Goal: Task Accomplishment & Management: Complete application form

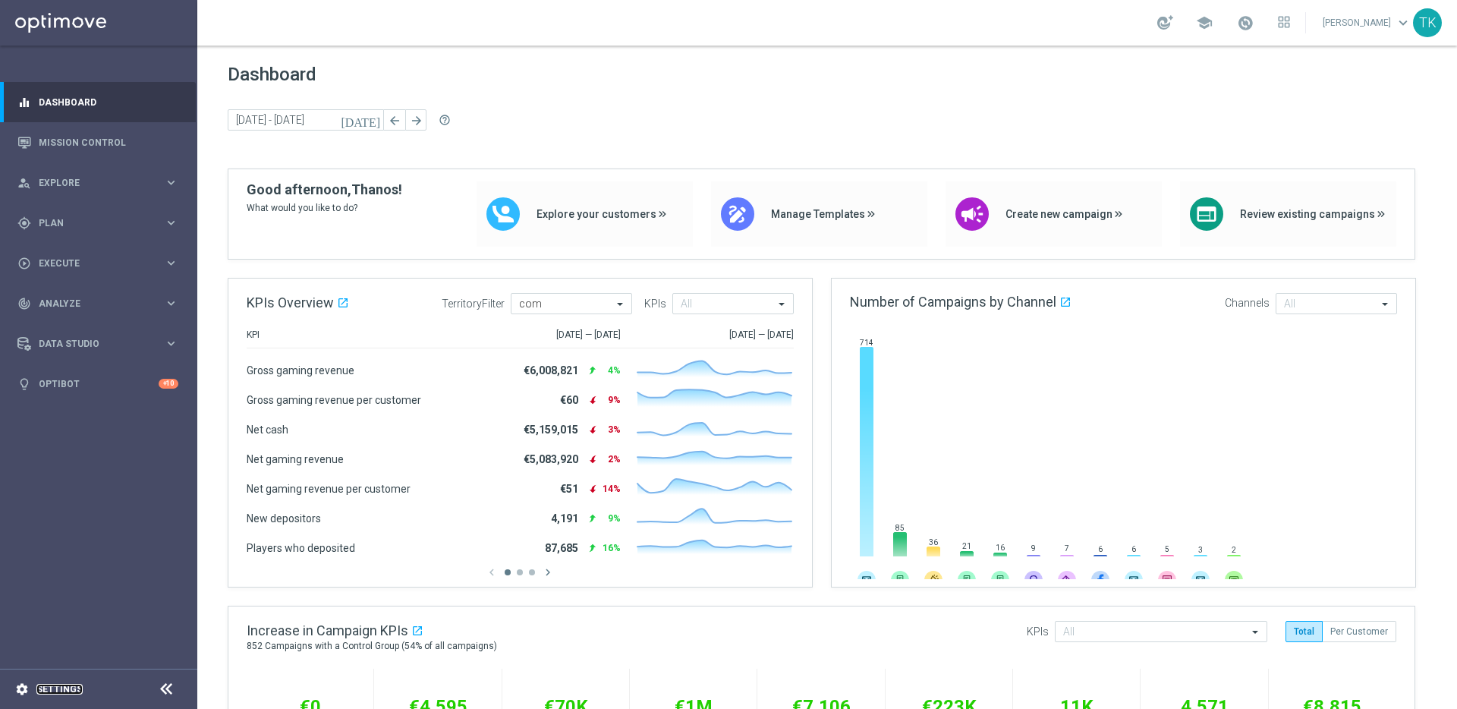
click at [58, 686] on link "Settings" at bounding box center [59, 689] width 46 height 9
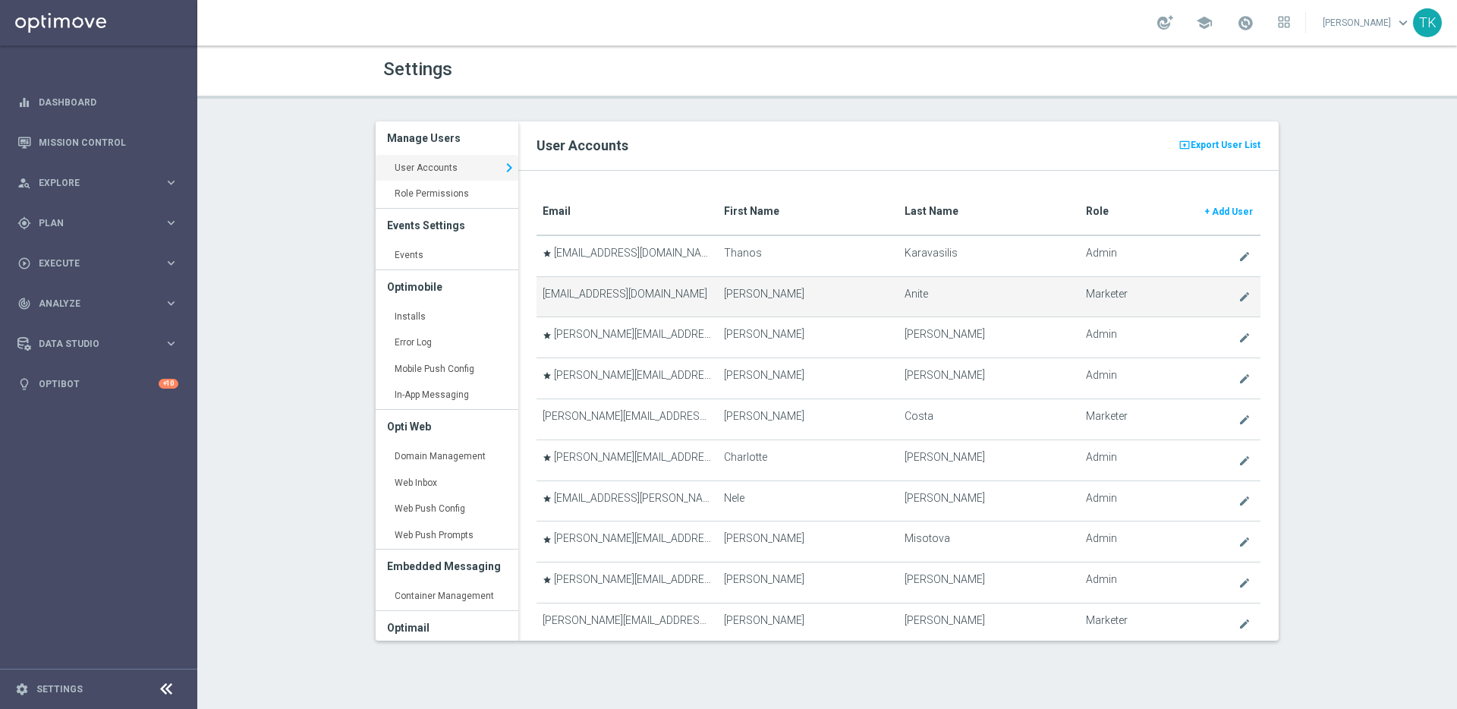
click at [642, 292] on td "[EMAIL_ADDRESS][DOMAIN_NAME]" at bounding box center [627, 296] width 181 height 41
click at [1239, 298] on icon "create" at bounding box center [1245, 297] width 12 height 12
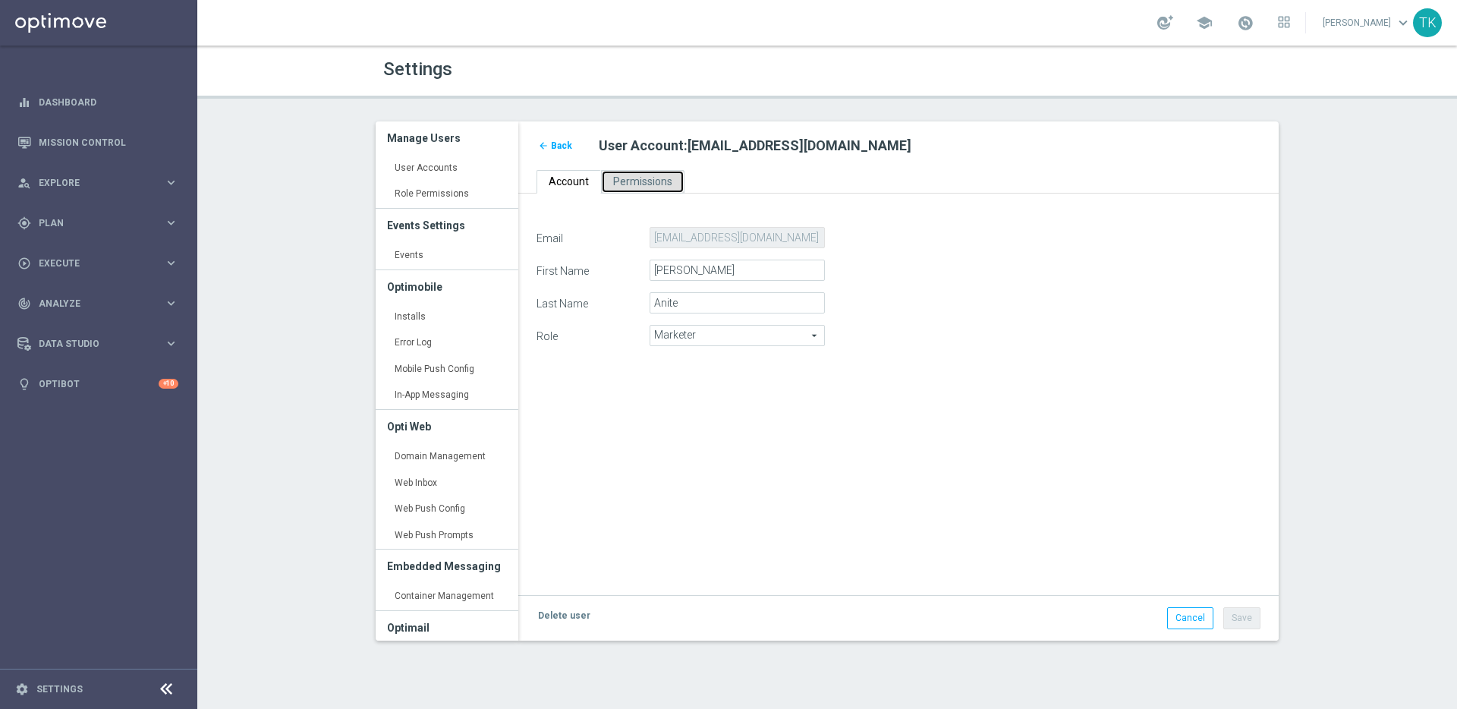
click at [640, 181] on span "Permissions" at bounding box center [642, 181] width 59 height 12
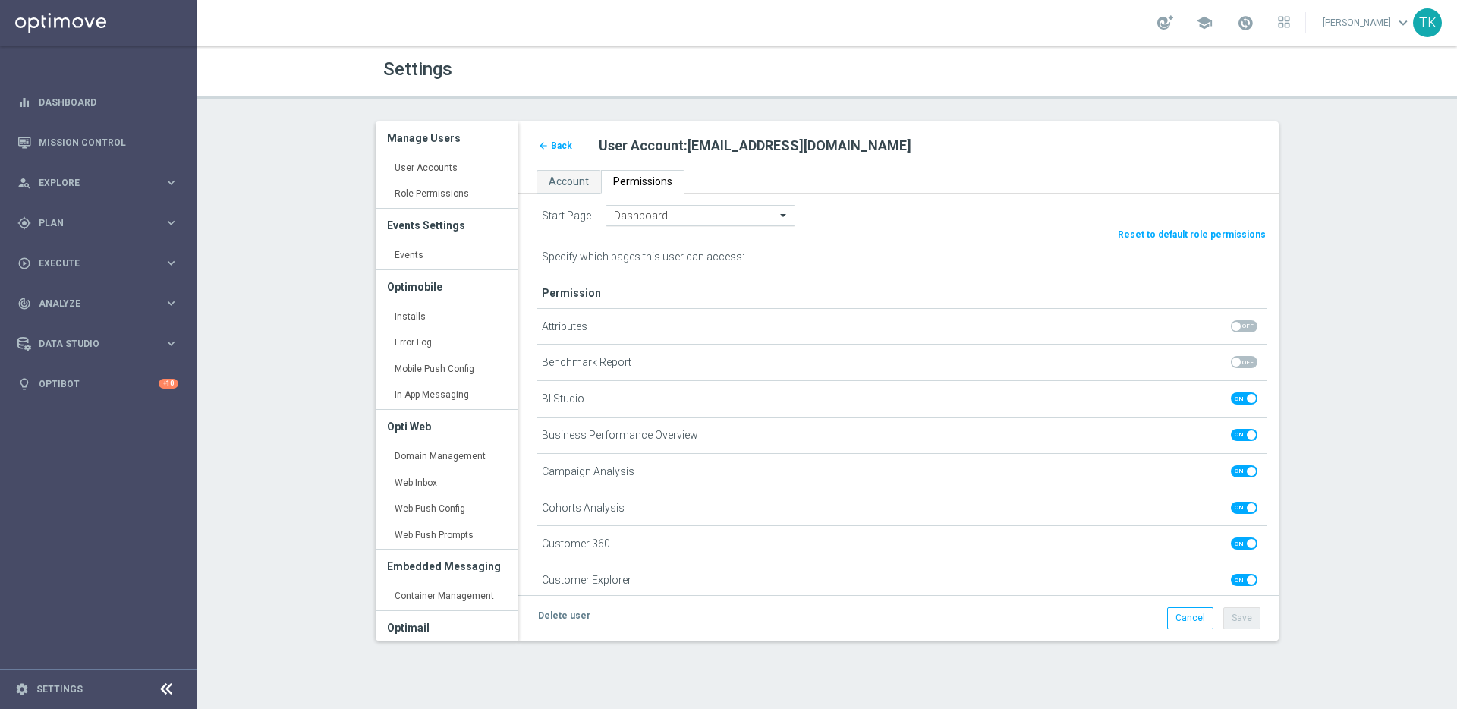
click at [766, 219] on div at bounding box center [701, 216] width 188 height 13
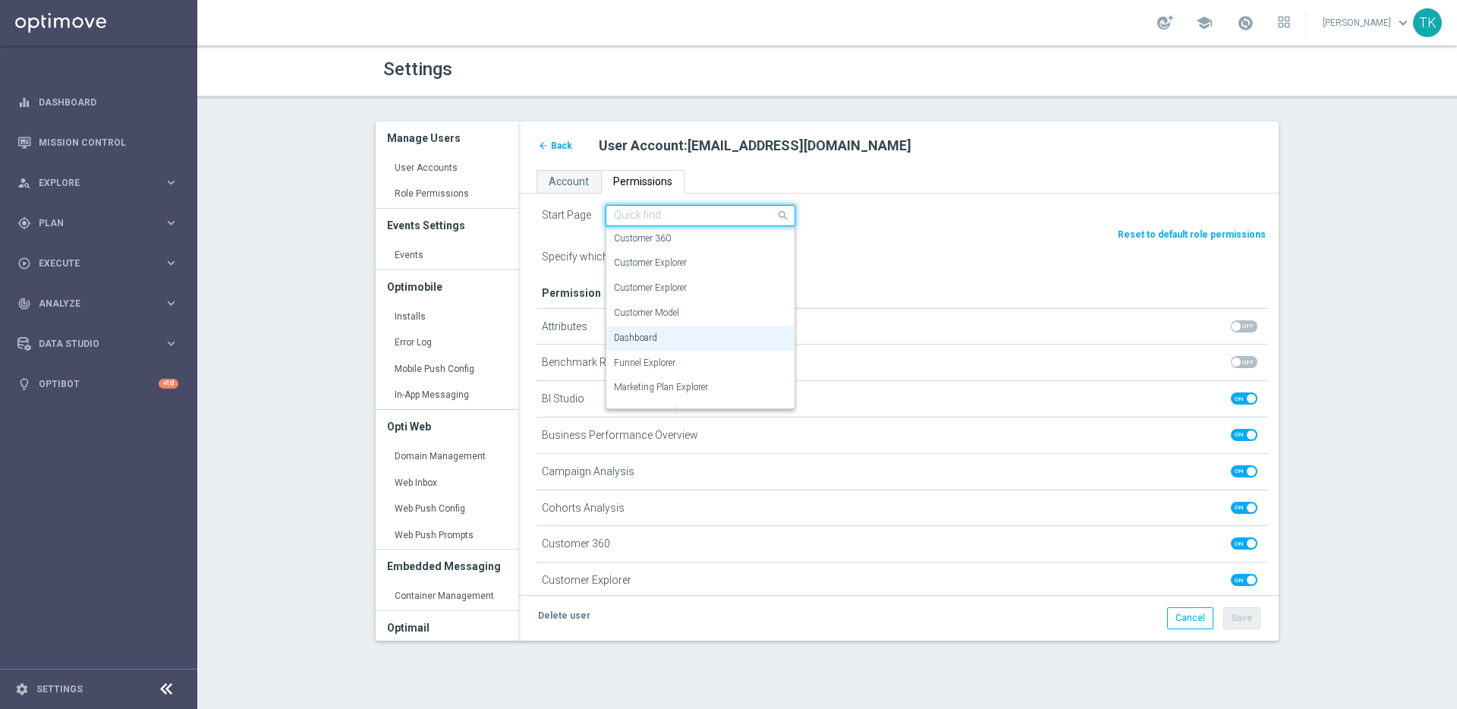
click at [847, 216] on div "Start Page Quick find Dashboard Customer 360 Customer Explorer Customer Explore…" at bounding box center [902, 215] width 731 height 21
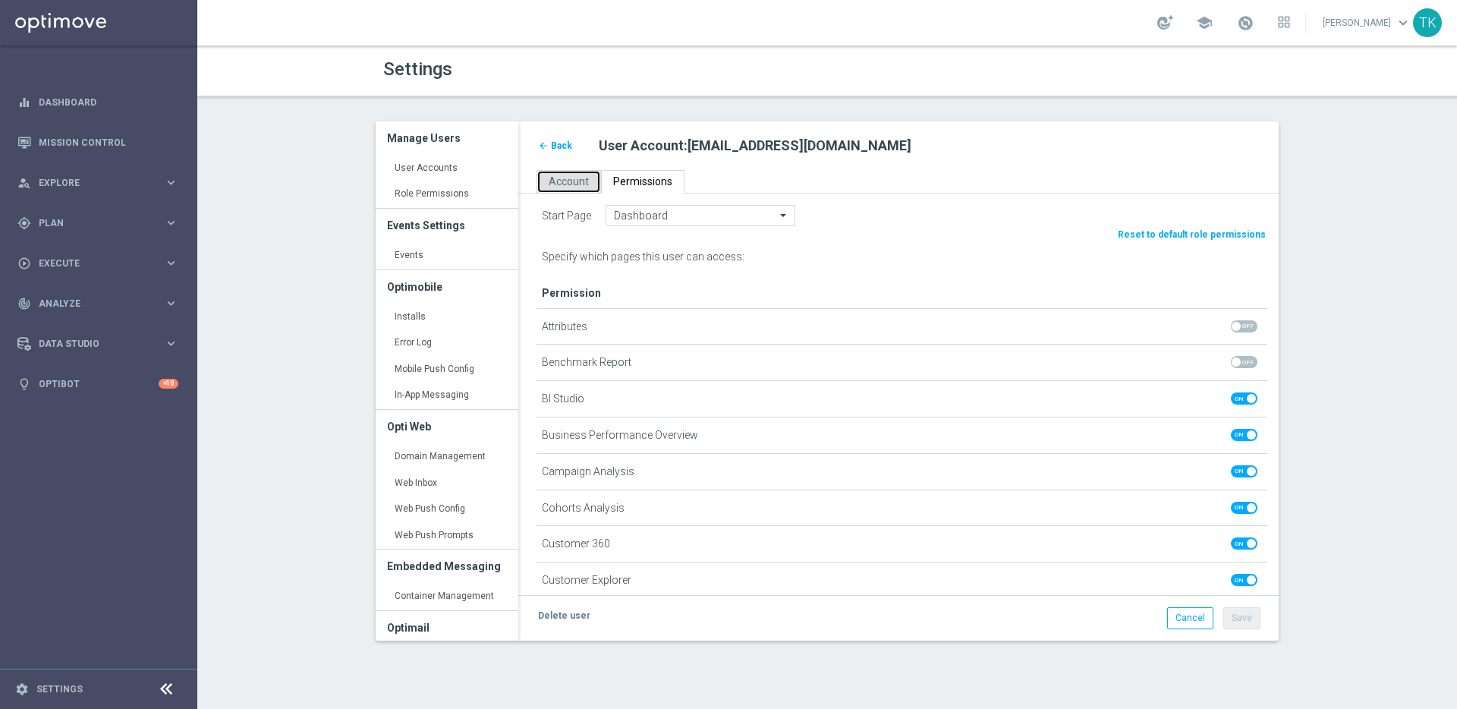
click at [577, 188] on link "Account" at bounding box center [569, 182] width 65 height 24
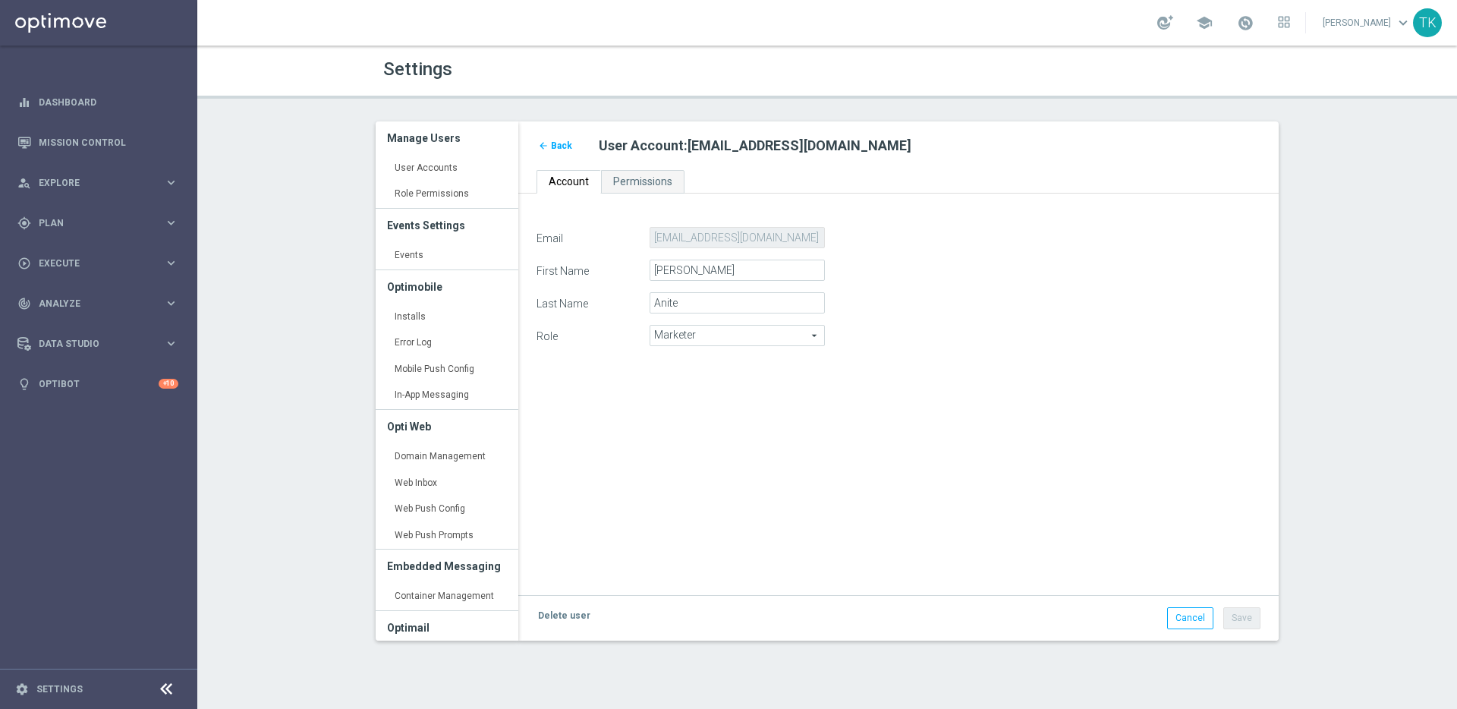
click at [780, 339] on span "Marketer" at bounding box center [738, 336] width 174 height 20
click at [932, 360] on div "Email [EMAIL_ADDRESS][DOMAIN_NAME] First Name [PERSON_NAME] Last Name Anite Rol…" at bounding box center [898, 298] width 747 height 143
click at [643, 180] on span "Permissions" at bounding box center [642, 181] width 59 height 12
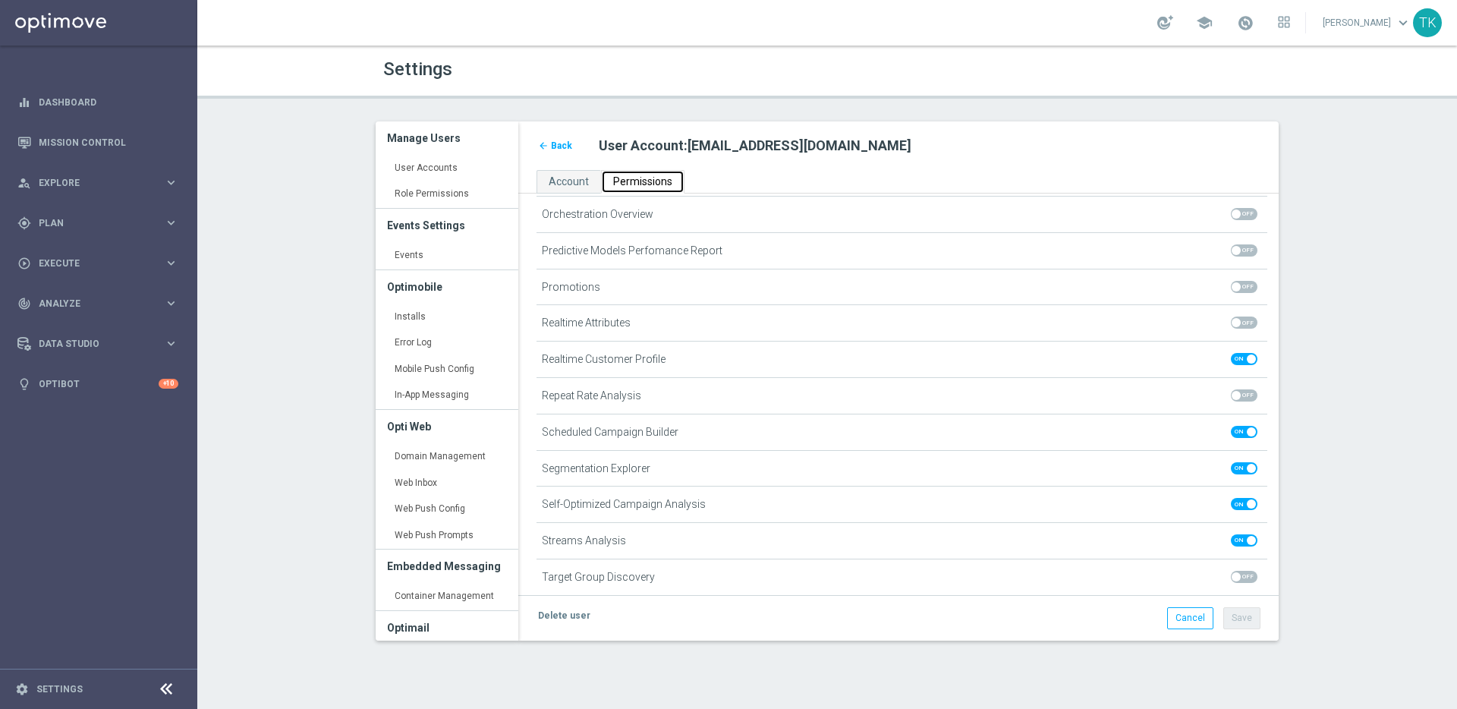
scroll to position [1092, 0]
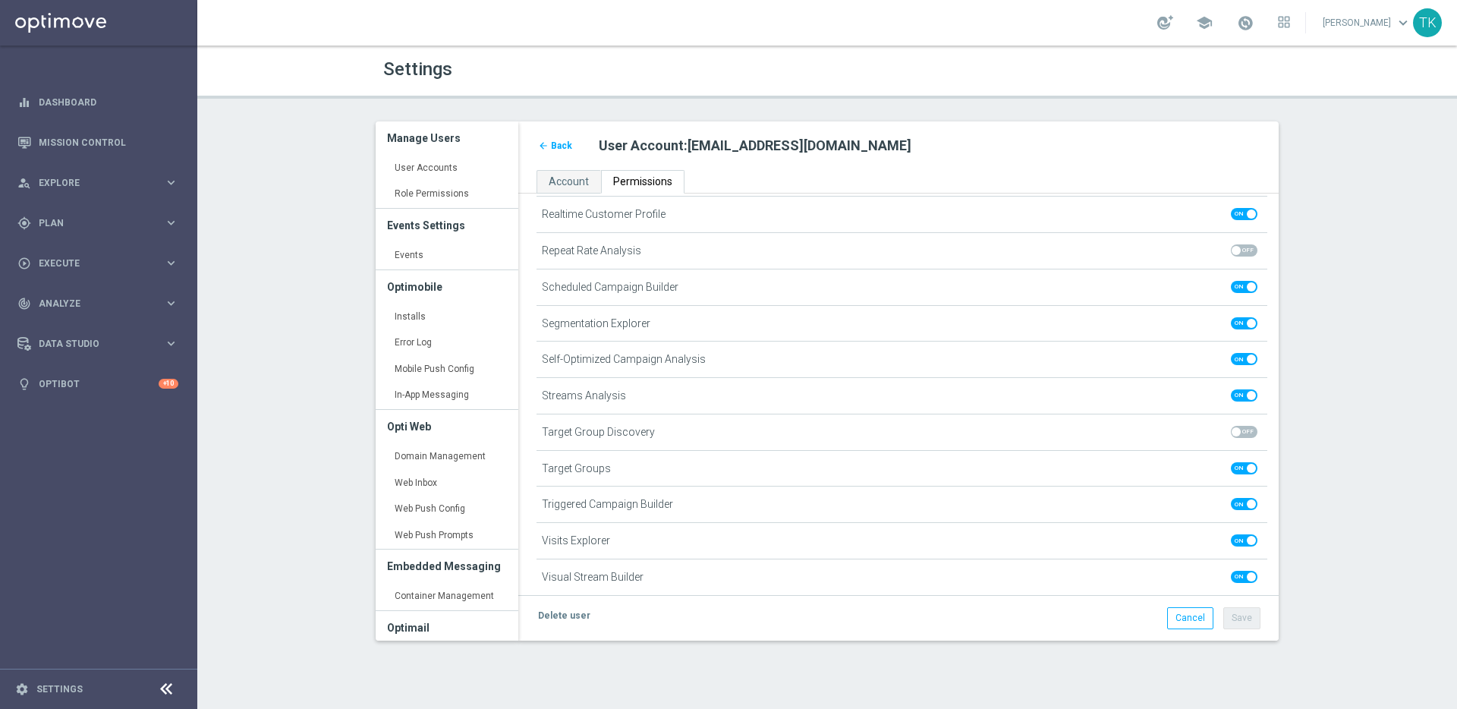
click at [547, 138] on link "arrow_back Back" at bounding box center [555, 145] width 37 height 17
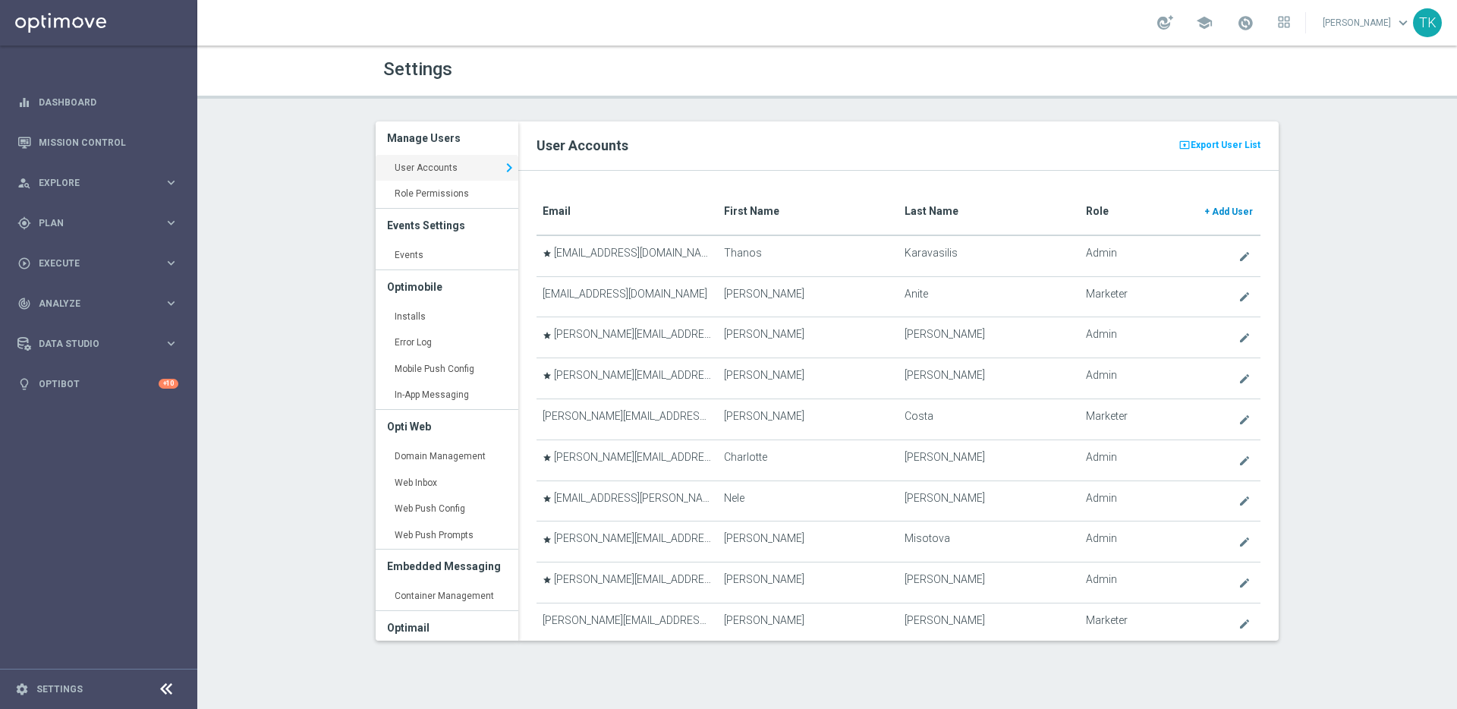
click at [1226, 210] on span "Add User" at bounding box center [1232, 211] width 41 height 11
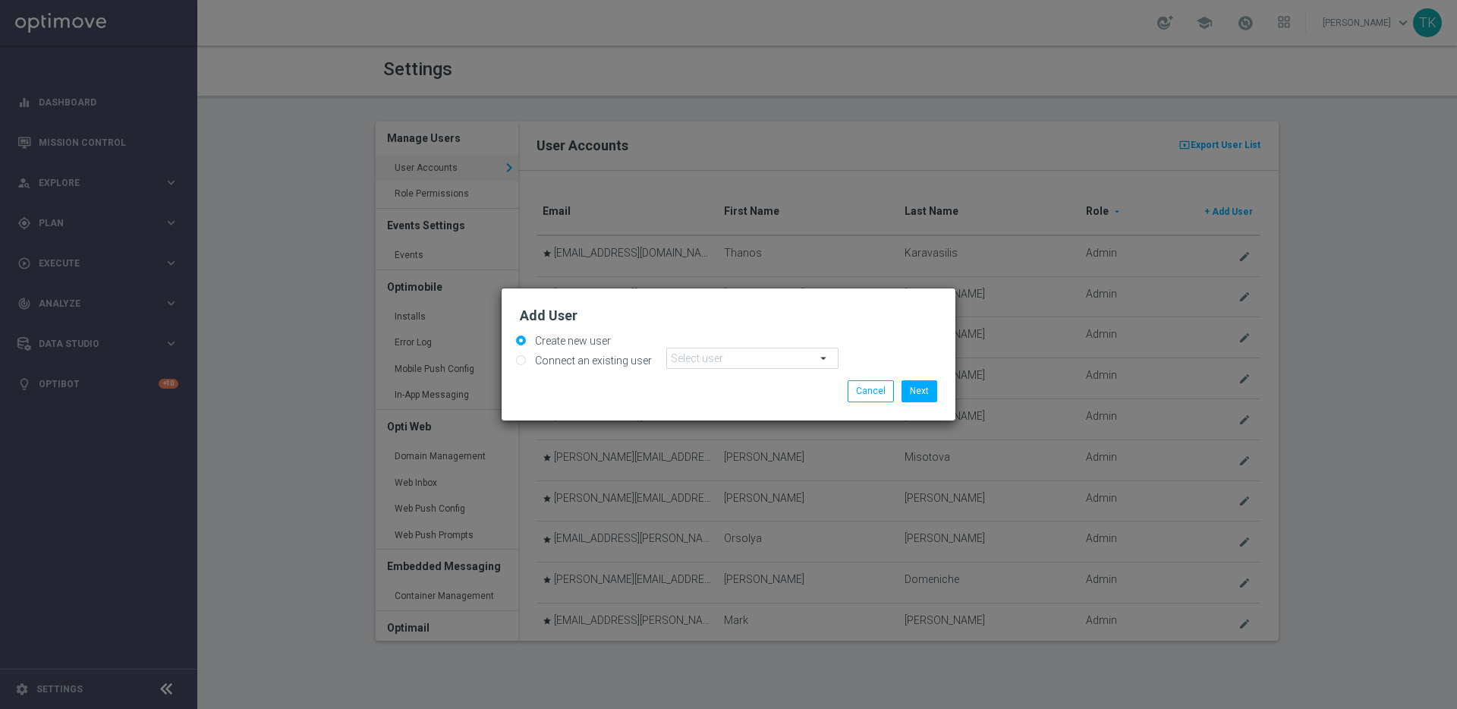
click at [630, 317] on h2 "Add User" at bounding box center [728, 316] width 417 height 18
click at [927, 389] on button "Next" at bounding box center [920, 390] width 36 height 21
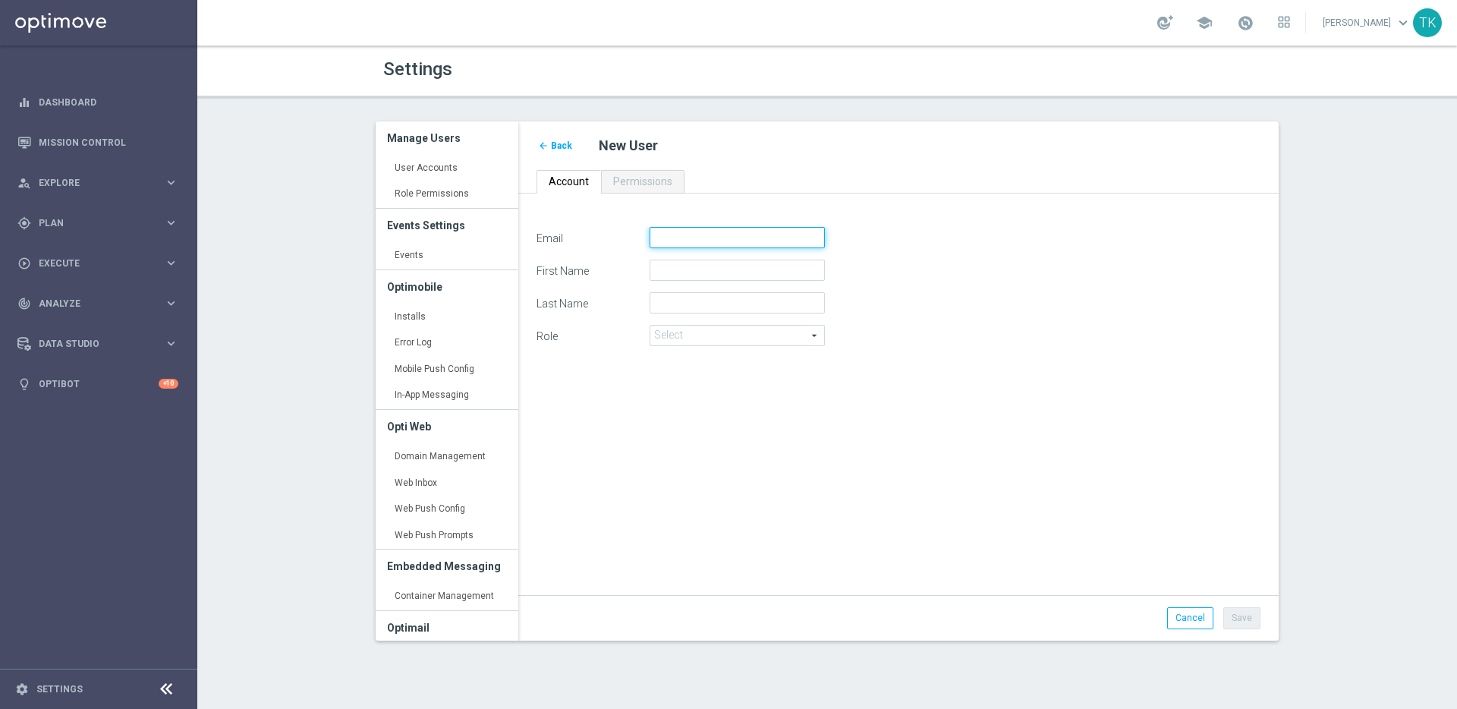
click at [679, 239] on input "Email" at bounding box center [737, 237] width 175 height 21
paste input "[PERSON_NAME][EMAIL_ADDRESS][PERSON_NAME][DOMAIN_NAME]"
type input "[PERSON_NAME][EMAIL_ADDRESS][PERSON_NAME][DOMAIN_NAME]"
click at [698, 268] on input "First Name" at bounding box center [737, 270] width 175 height 21
paste input "[PERSON_NAME][EMAIL_ADDRESS][PERSON_NAME][DOMAIN_NAME]"
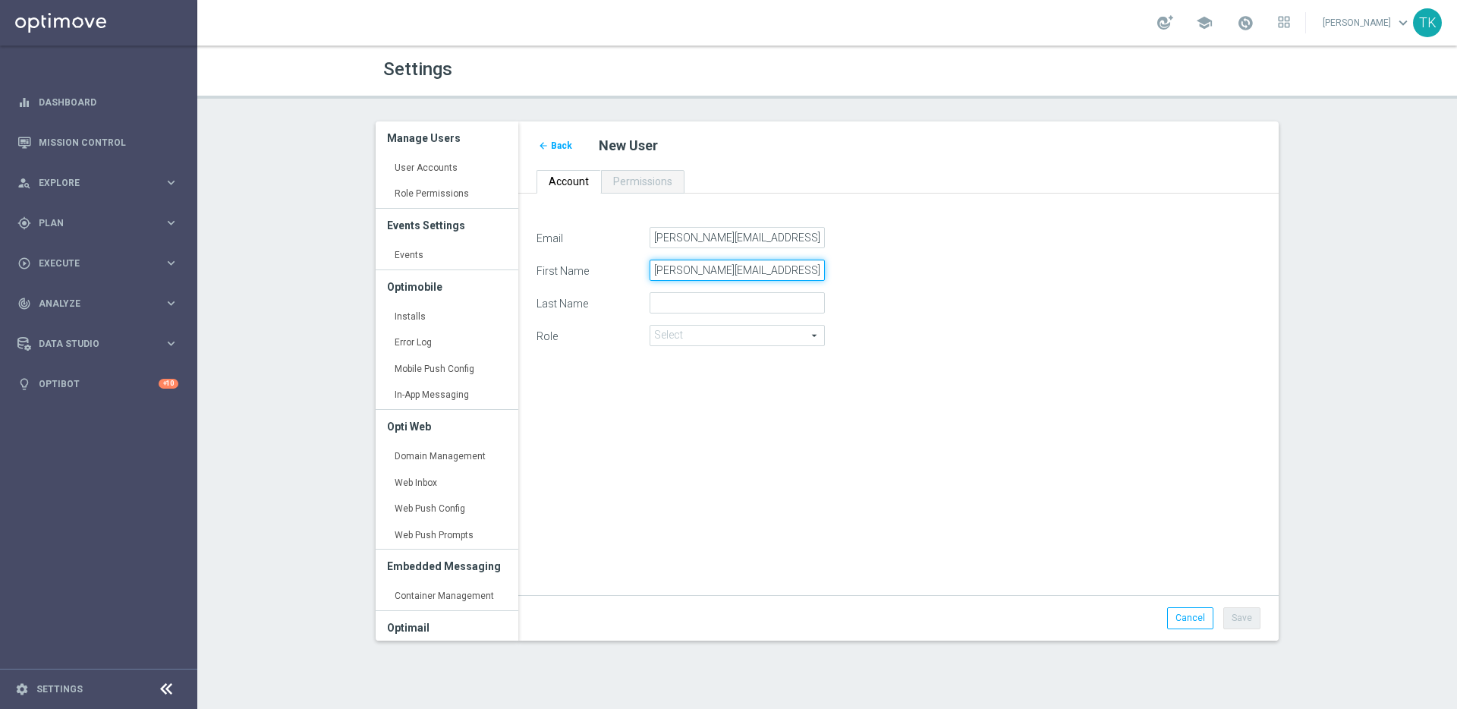
click at [714, 269] on input "[PERSON_NAME][EMAIL_ADDRESS][PERSON_NAME][DOMAIN_NAME]" at bounding box center [737, 270] width 175 height 21
paste input "[PERSON_NAME] [PERSON_NAME]"
drag, startPoint x: 753, startPoint y: 269, endPoint x: 688, endPoint y: 269, distance: 65.3
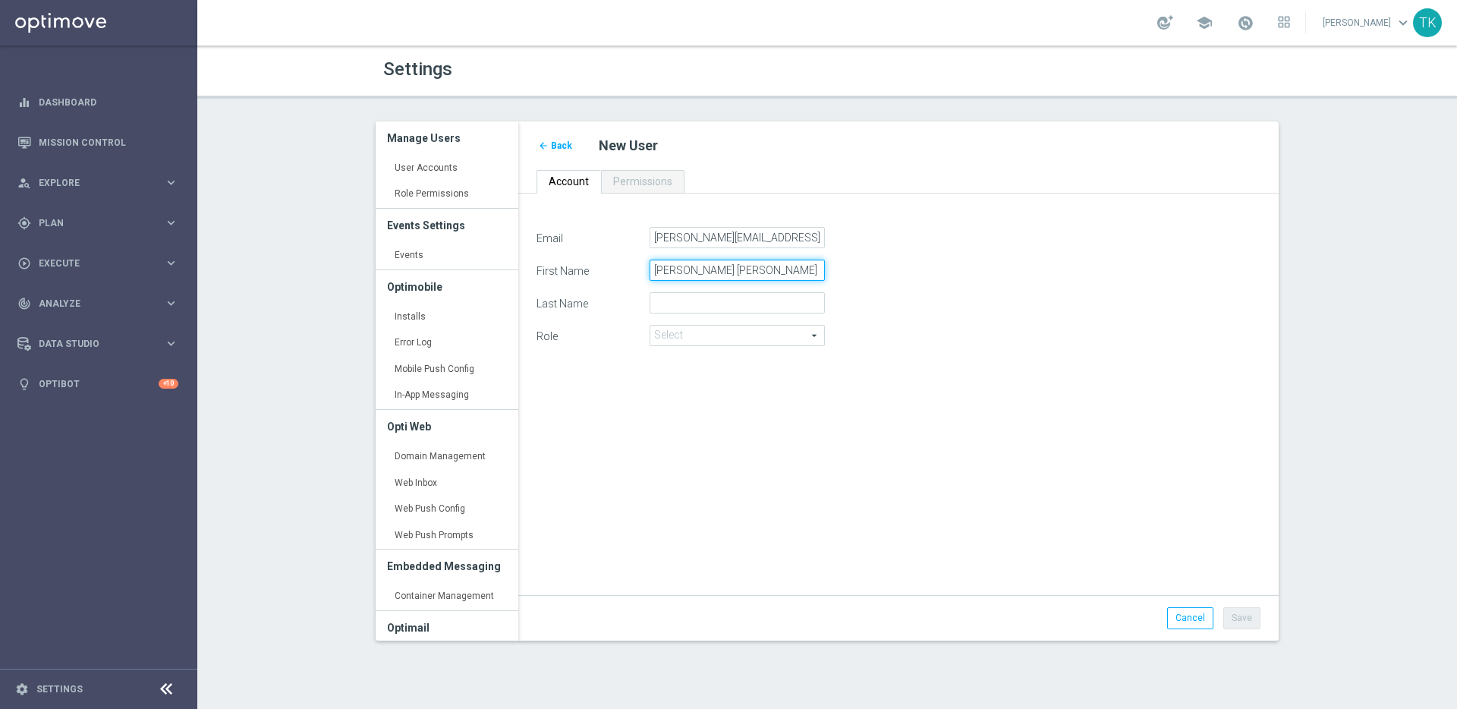
click at [688, 269] on input "[PERSON_NAME] [PERSON_NAME]" at bounding box center [737, 270] width 175 height 21
type input "[PERSON_NAME]"
click at [697, 296] on input "Last Name" at bounding box center [737, 302] width 175 height 21
paste input "[PERSON_NAME]"
click at [701, 301] on input "[PERSON_NAME]" at bounding box center [737, 302] width 175 height 21
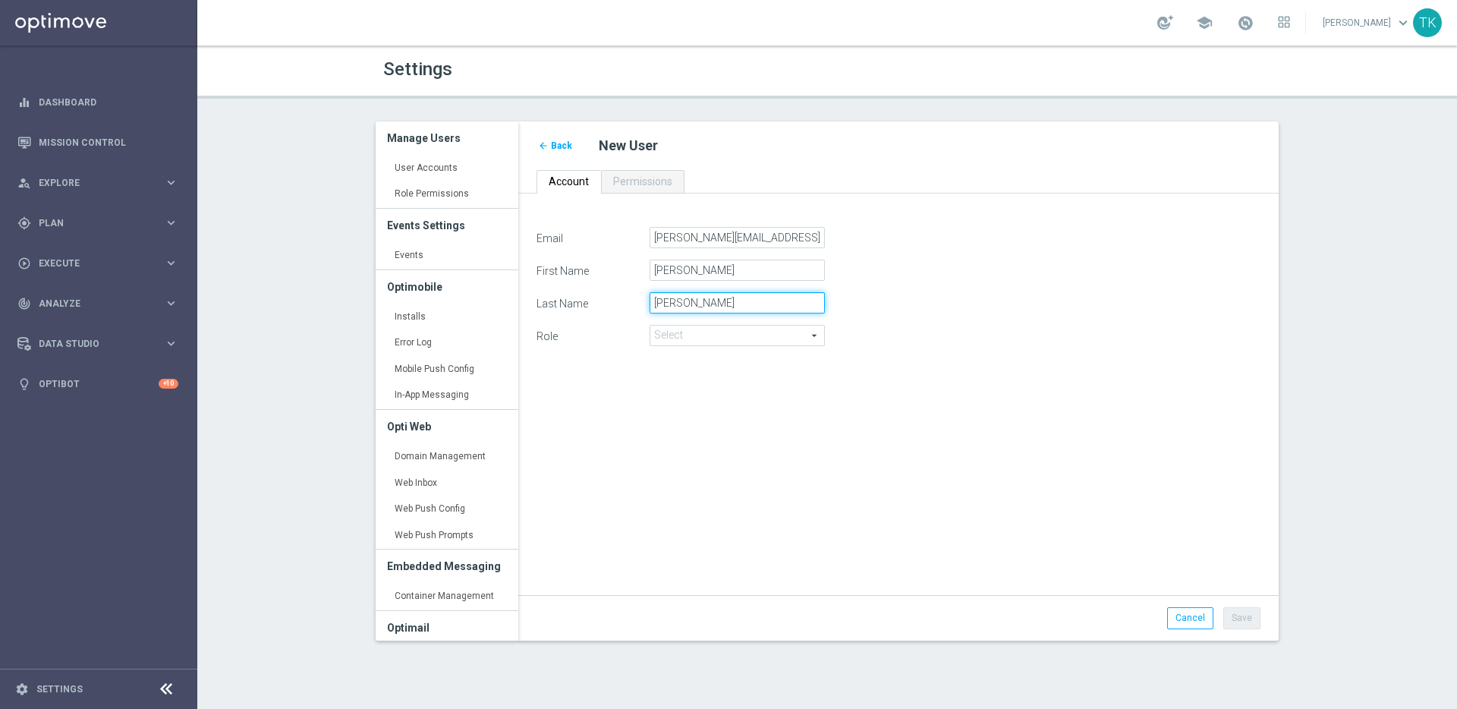
click at [701, 301] on input "[PERSON_NAME]" at bounding box center [737, 302] width 175 height 21
type input "[PERSON_NAME]"
click at [734, 339] on span at bounding box center [738, 336] width 174 height 20
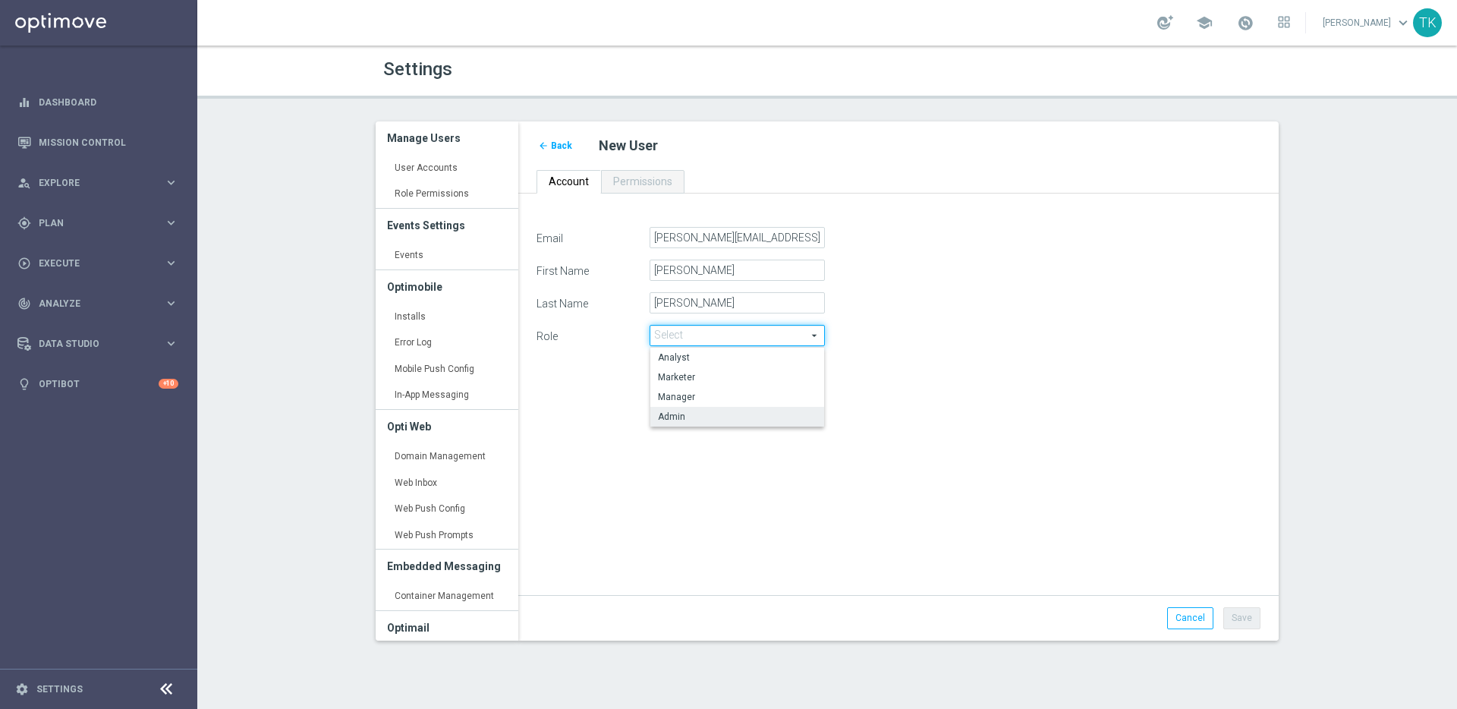
click at [723, 416] on span "Admin" at bounding box center [737, 417] width 159 height 12
type input "Admin"
click at [745, 424] on div "Email [PERSON_NAME][EMAIL_ADDRESS][PERSON_NAME][DOMAIN_NAME] First Name [PERSON…" at bounding box center [898, 403] width 747 height 352
click at [1247, 621] on button "Save" at bounding box center [1242, 617] width 37 height 21
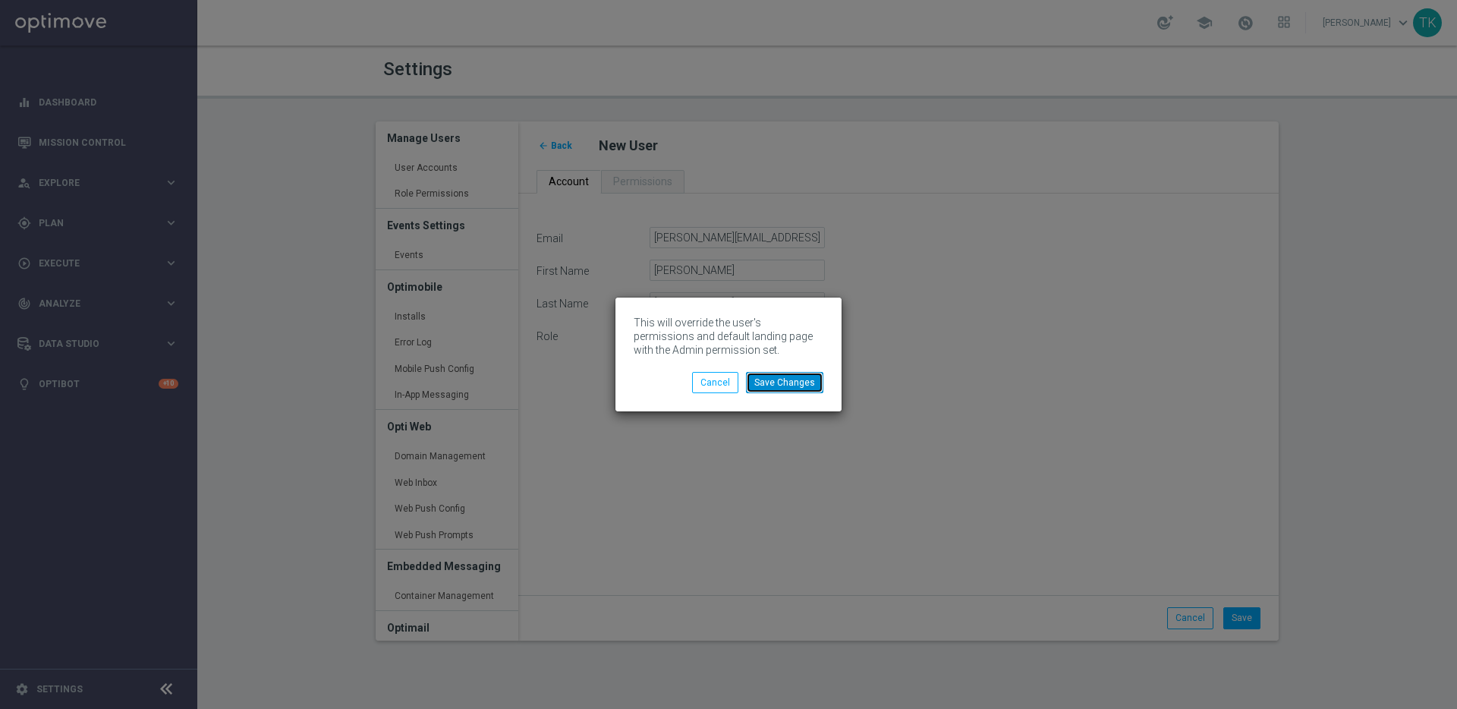
click at [789, 385] on button "Save Changes" at bounding box center [784, 382] width 77 height 21
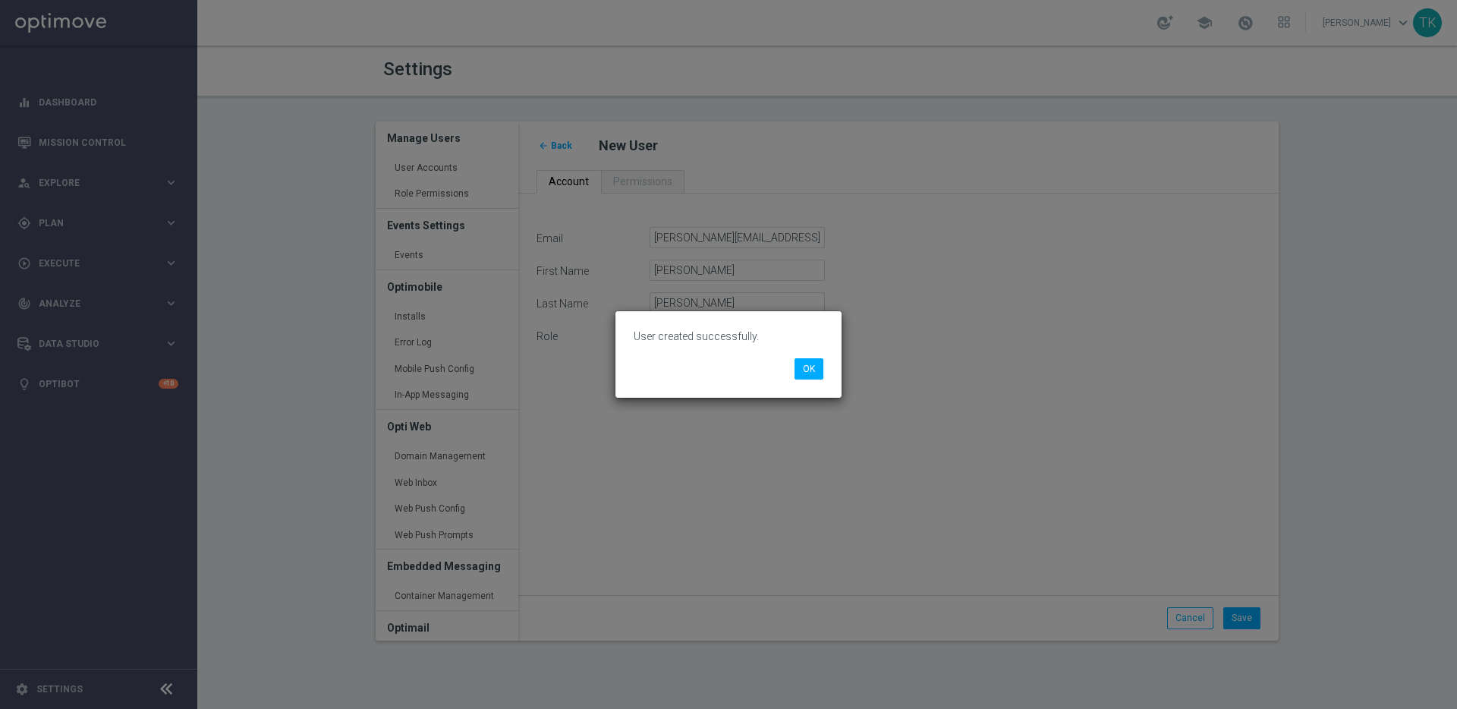
click at [713, 336] on p "User created successfully." at bounding box center [729, 336] width 190 height 14
copy div "User created successfully. OK"
click at [817, 375] on button "OK" at bounding box center [809, 368] width 29 height 21
